Goal: Navigation & Orientation: Find specific page/section

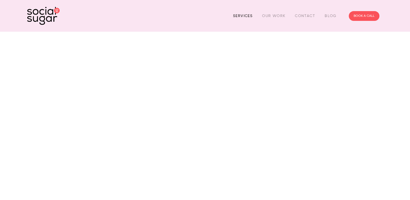
click at [244, 19] on link "Services" at bounding box center [242, 16] width 19 height 8
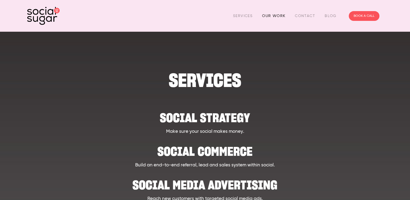
click at [274, 16] on link "Our Work" at bounding box center [273, 16] width 23 height 8
